Goal: Task Accomplishment & Management: Manage account settings

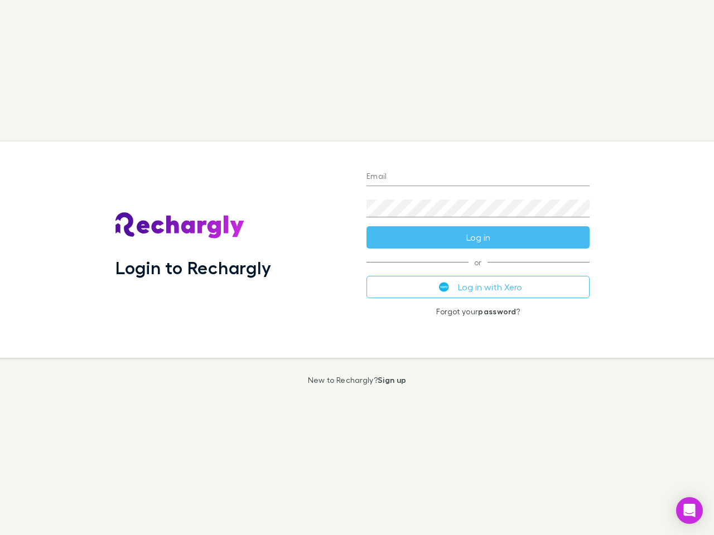
click at [357, 268] on div "Login to Rechargly" at bounding box center [232, 250] width 251 height 216
click at [478, 177] on input "Email" at bounding box center [477, 177] width 223 height 18
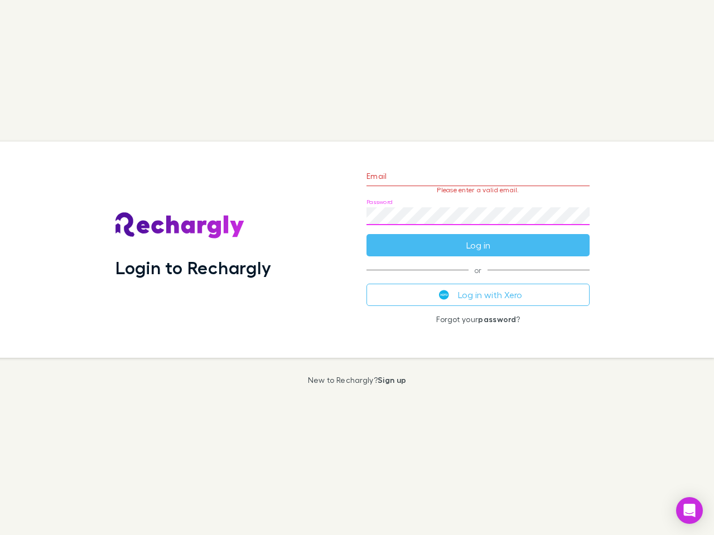
click at [478, 238] on form "Email Please enter a valid email. Password Log in" at bounding box center [477, 207] width 223 height 97
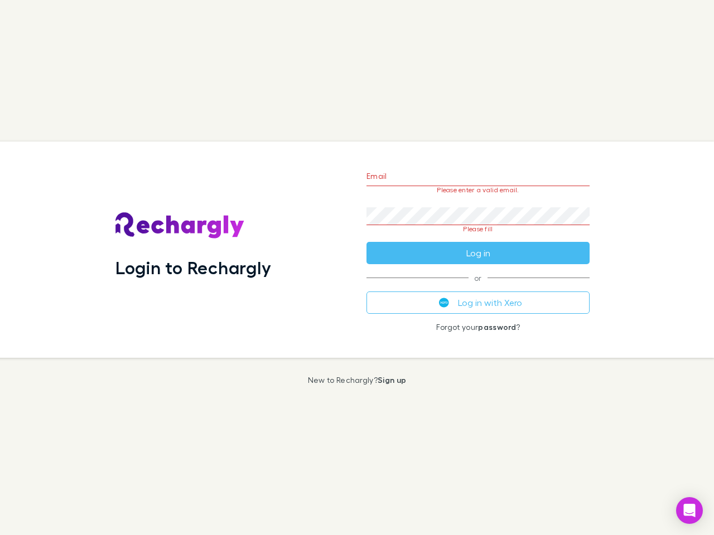
click at [478, 287] on div "Email Please enter a valid email. Password Please fill Log in or Log in with Xe…" at bounding box center [477, 250] width 241 height 216
click at [689, 511] on icon "Open Intercom Messenger" at bounding box center [690, 510] width 12 height 13
